Goal: Information Seeking & Learning: Find specific page/section

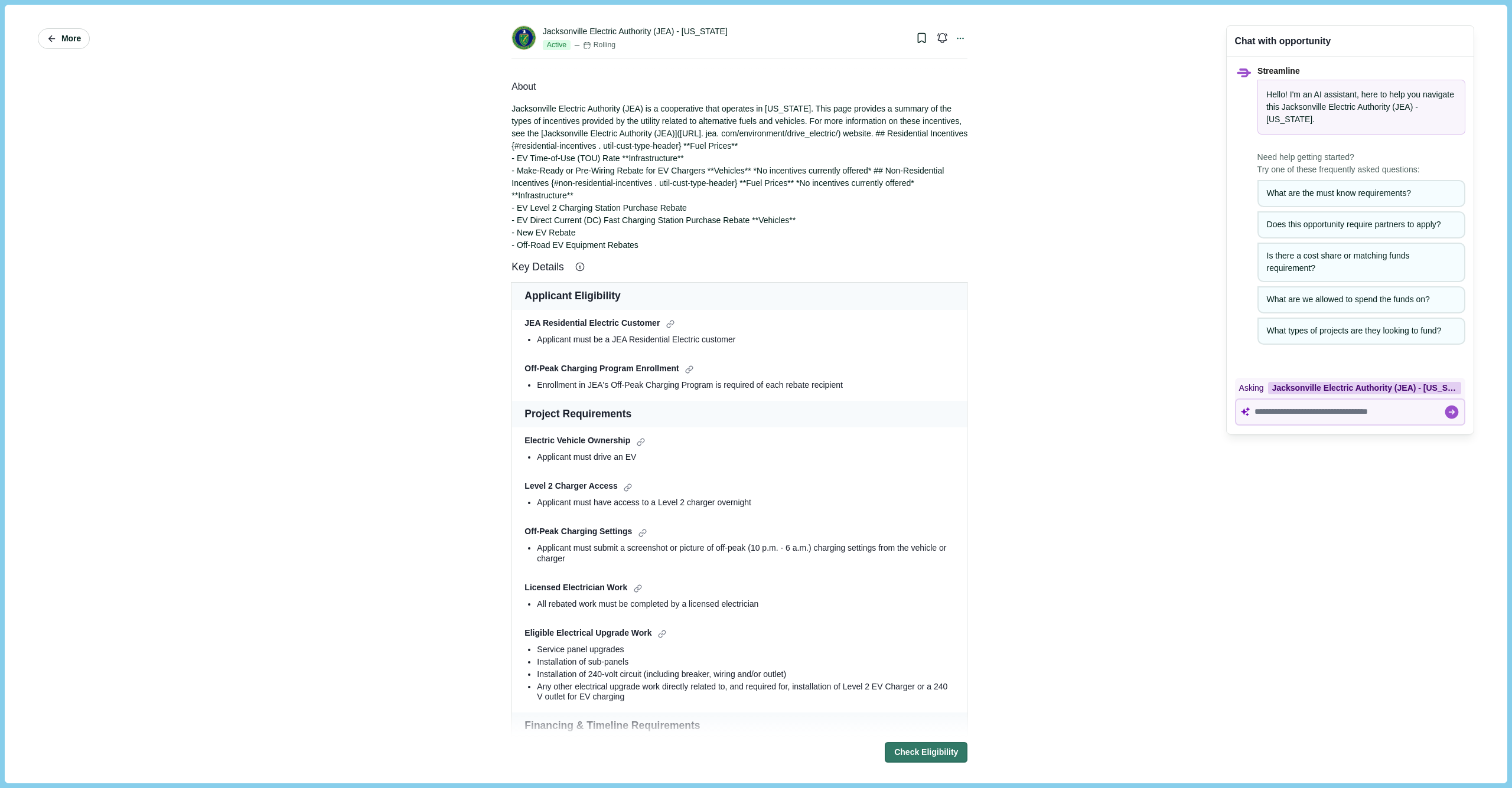
click at [63, 41] on span "More" at bounding box center [71, 38] width 20 height 10
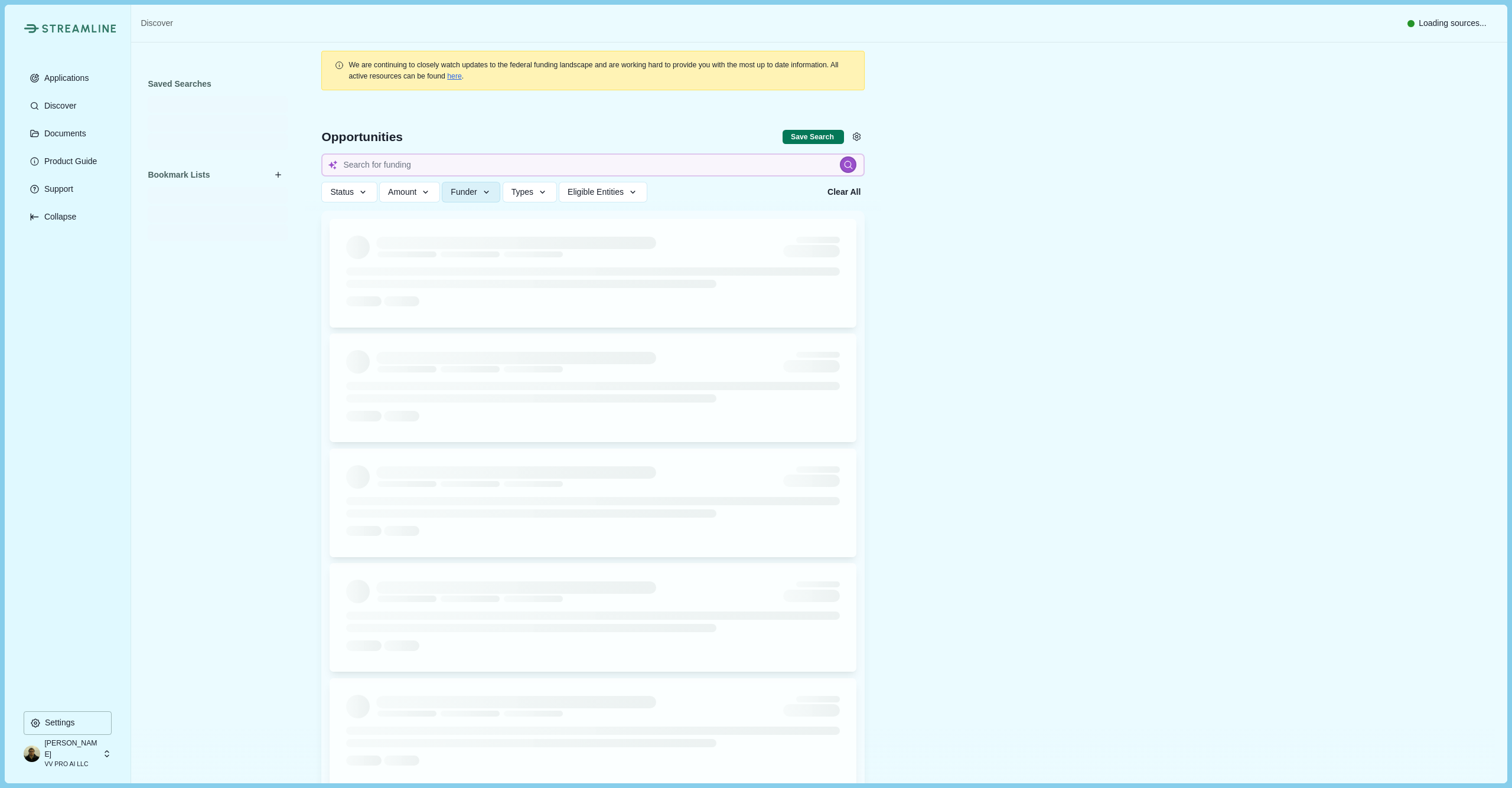
type input "jea"
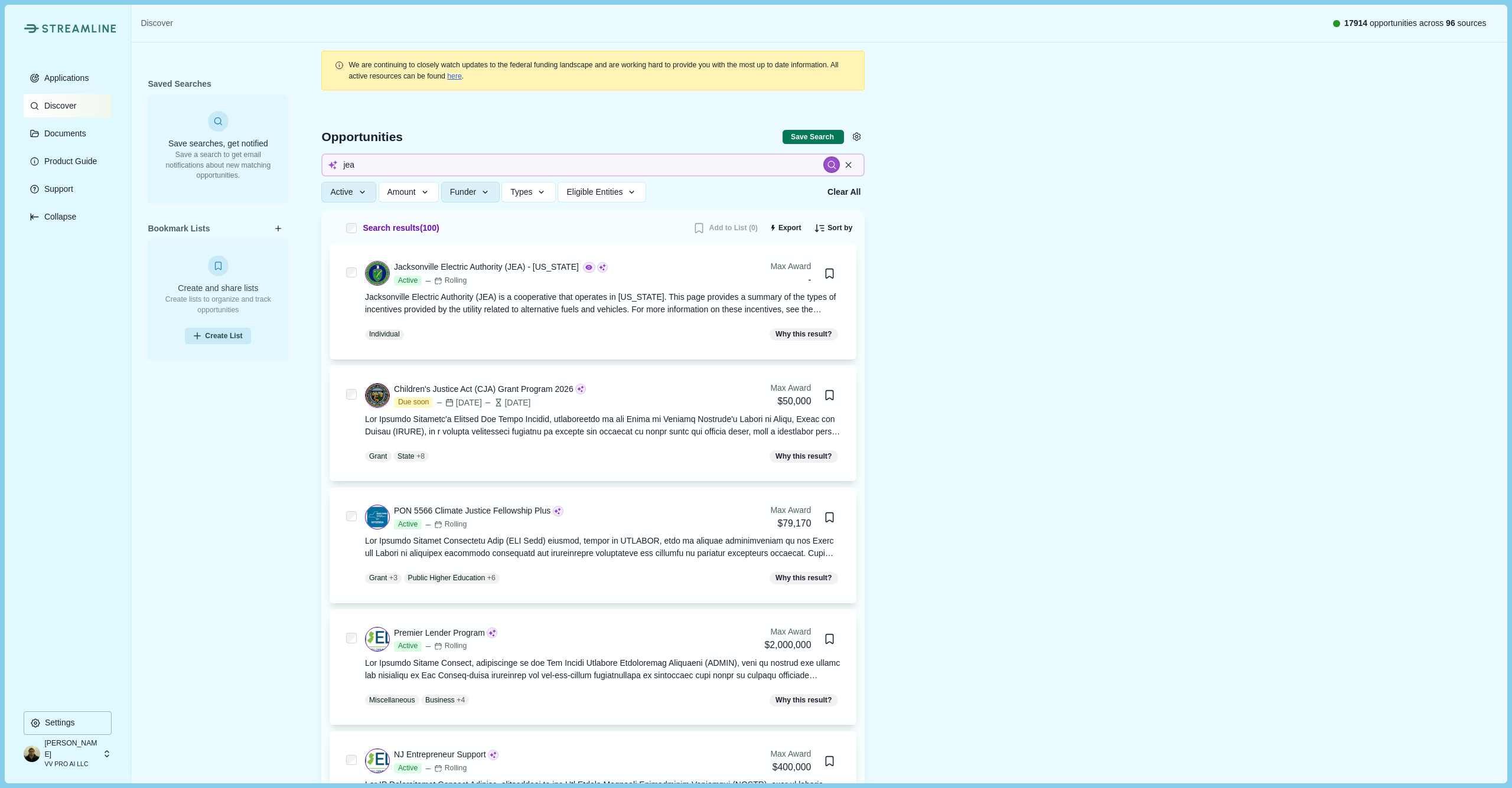
click at [67, 104] on p "Discover" at bounding box center [58, 105] width 36 height 10
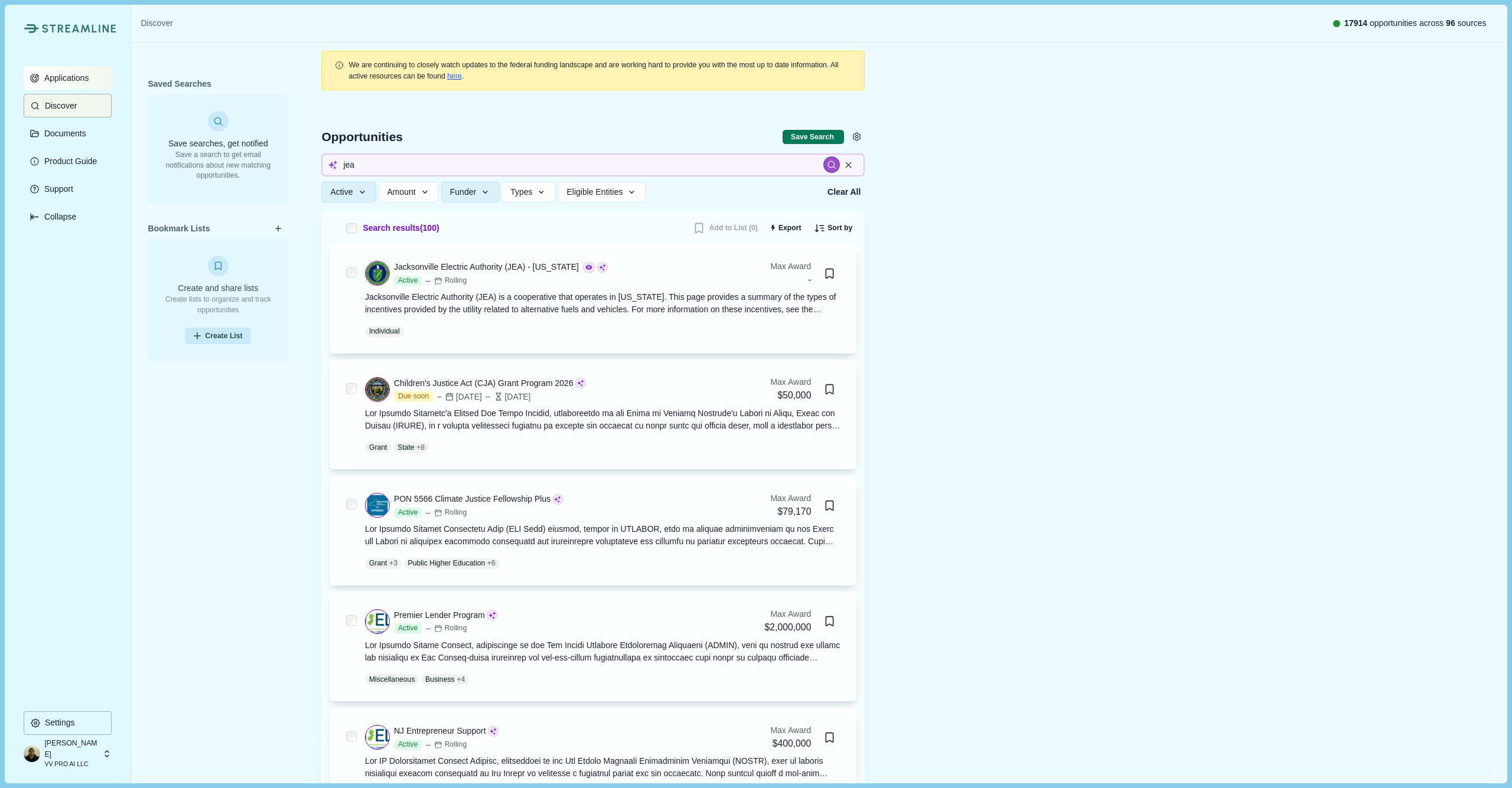
click at [85, 78] on p "Applications" at bounding box center [64, 78] width 49 height 10
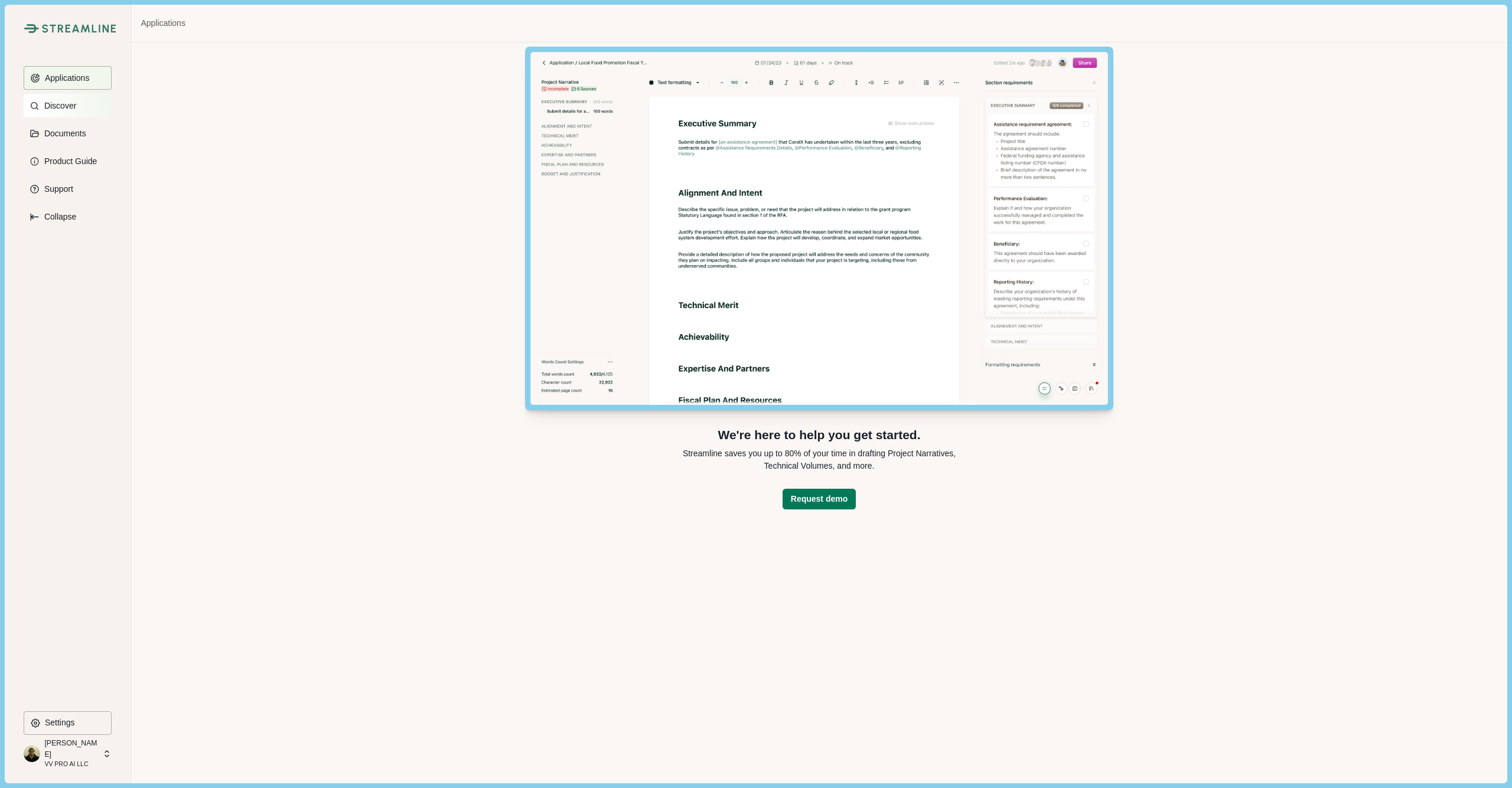
click at [41, 99] on button "Discover" at bounding box center [67, 105] width 88 height 23
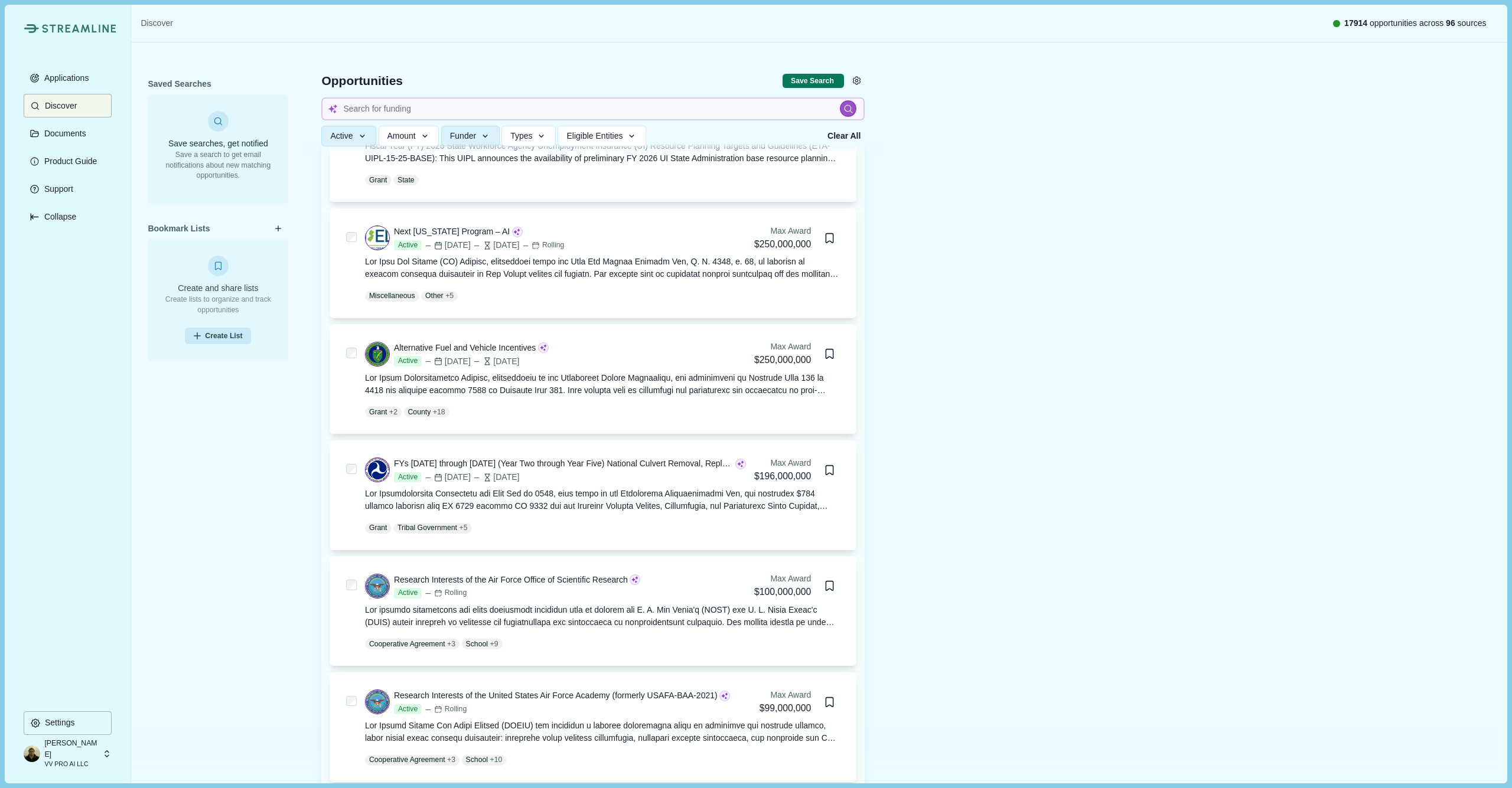
scroll to position [732, 0]
click at [713, 274] on div at bounding box center [603, 267] width 475 height 25
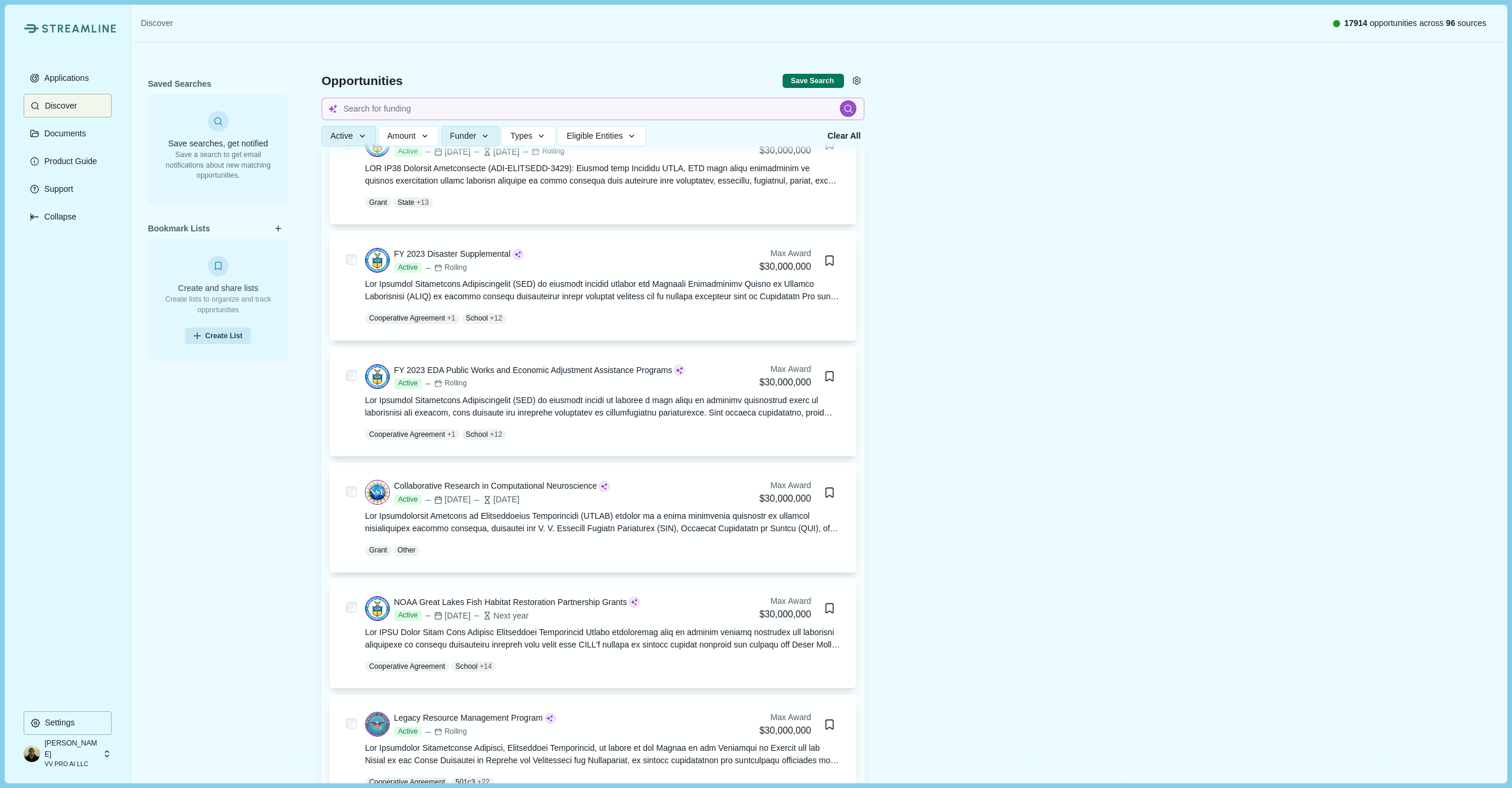
scroll to position [3121, 0]
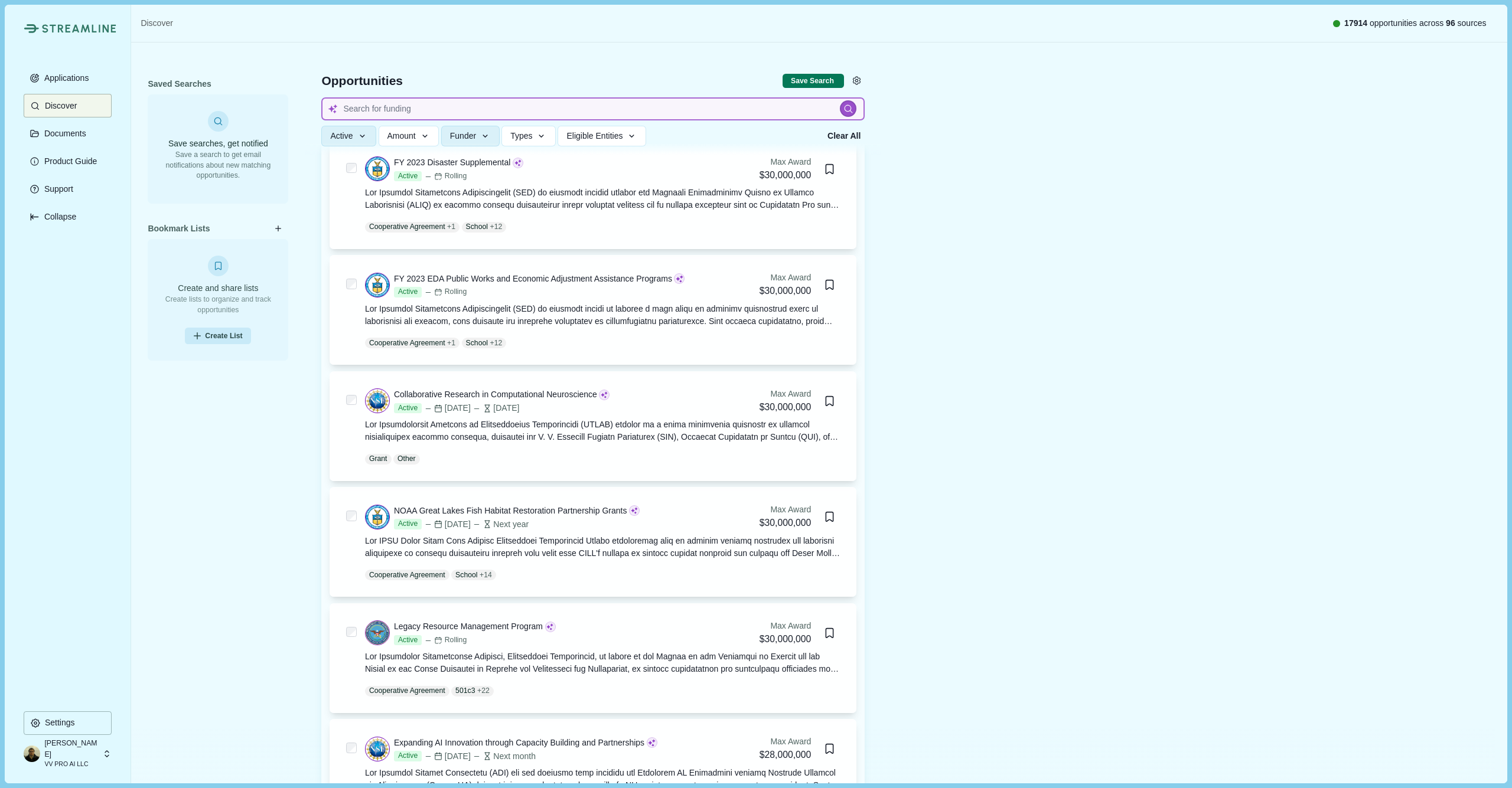
click at [485, 104] on input at bounding box center [593, 109] width 543 height 23
type input "[US_STATE]"
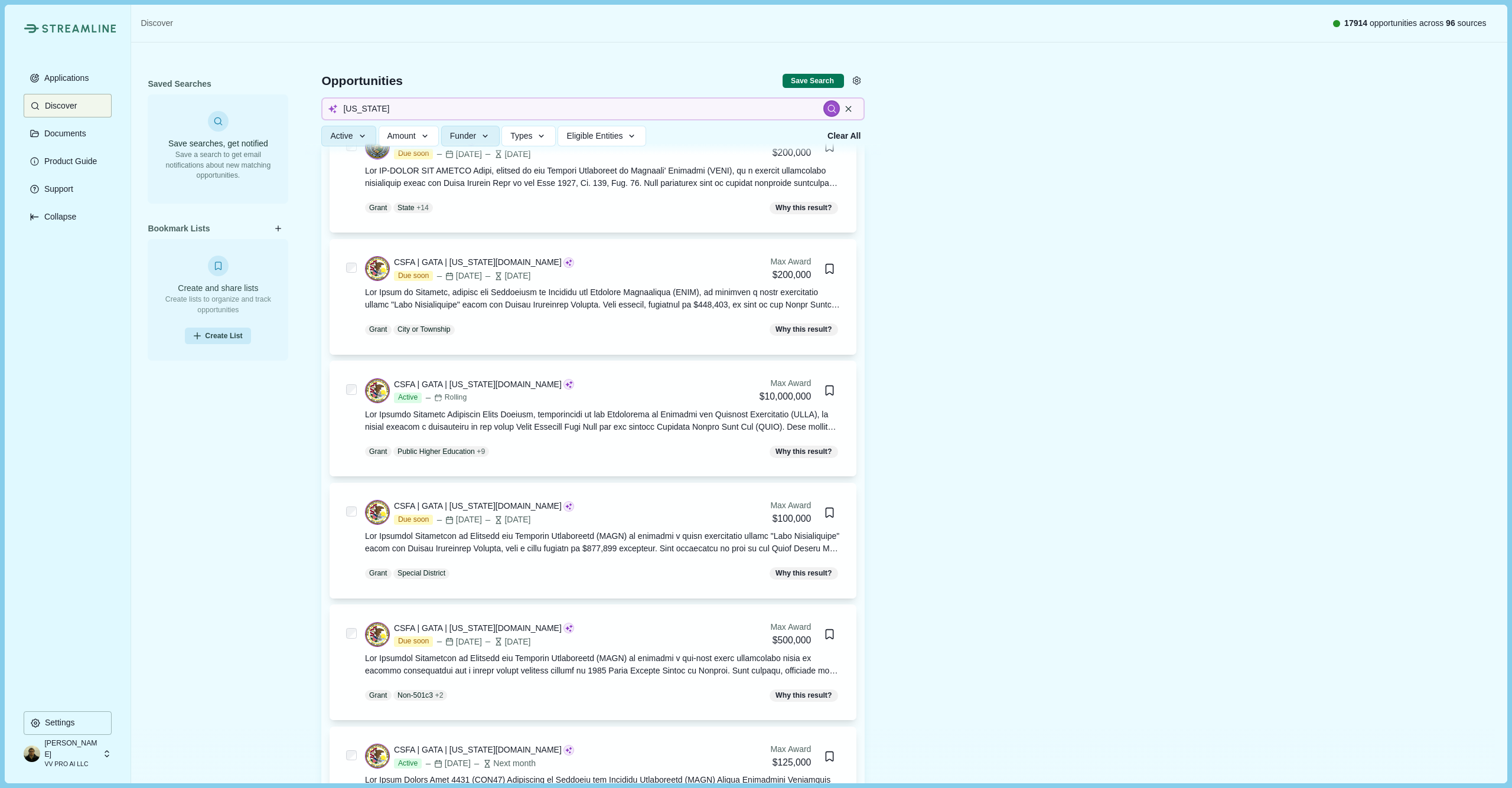
scroll to position [5373, 0]
click at [415, 106] on input "[US_STATE]" at bounding box center [593, 109] width 543 height 23
type input "jacksonvielle"
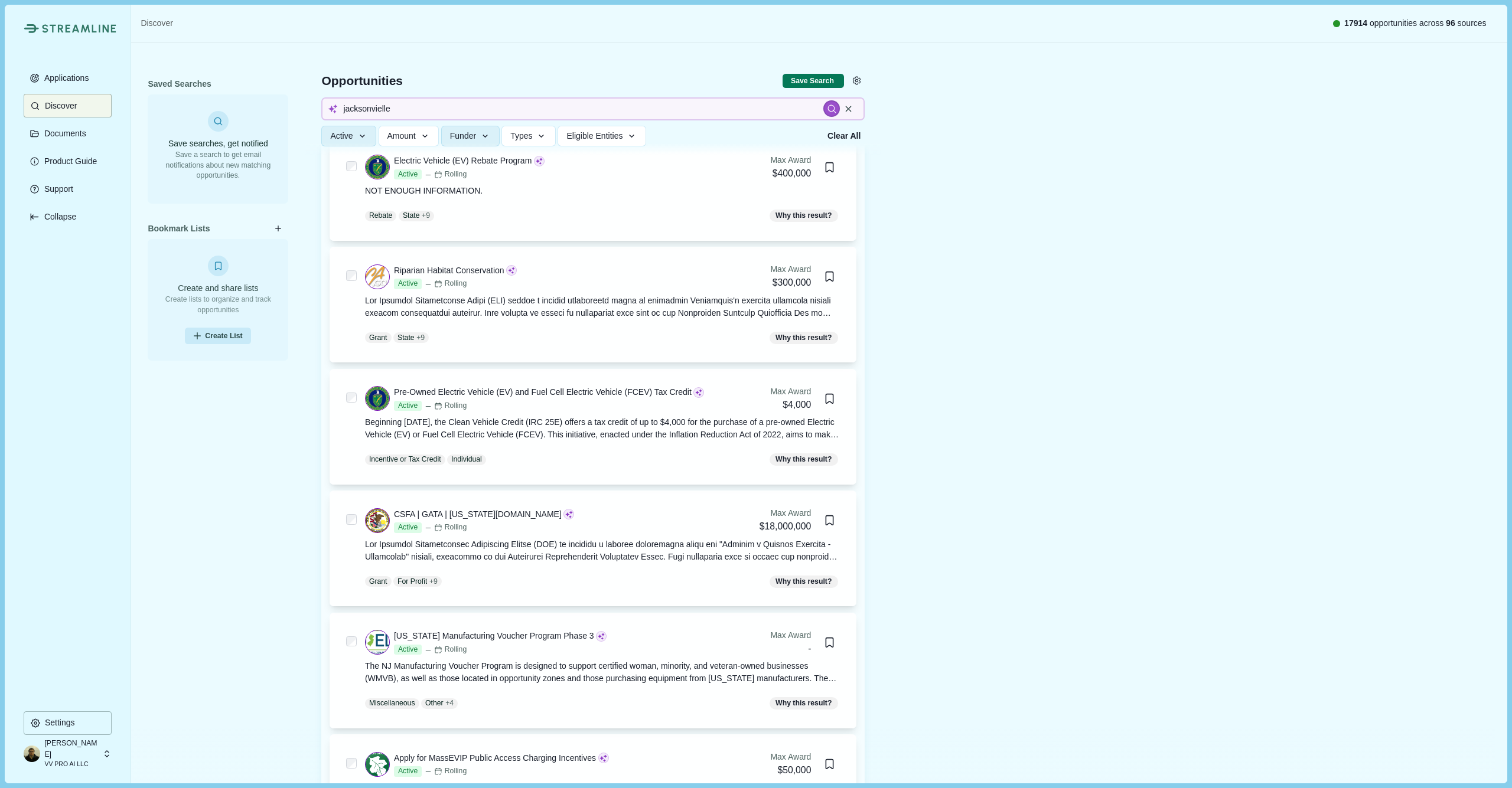
scroll to position [1073, 0]
